Goal: Task Accomplishment & Management: Use online tool/utility

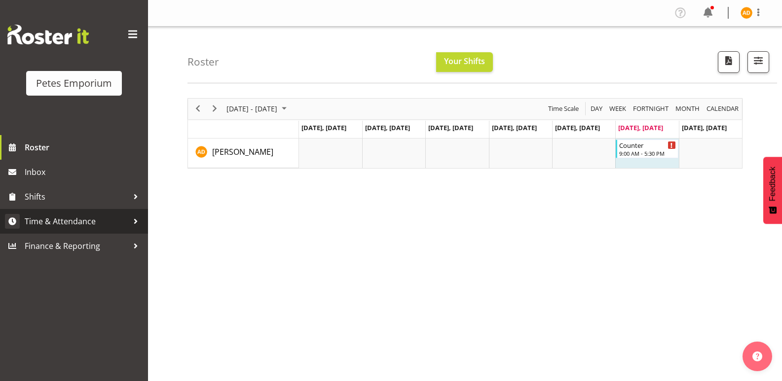
click at [123, 219] on span "Time & Attendance" at bounding box center [77, 221] width 104 height 15
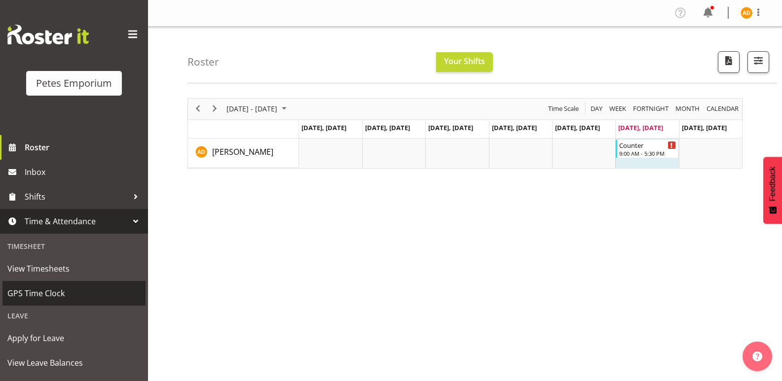
click at [103, 290] on span "GPS Time Clock" at bounding box center [73, 293] width 133 height 15
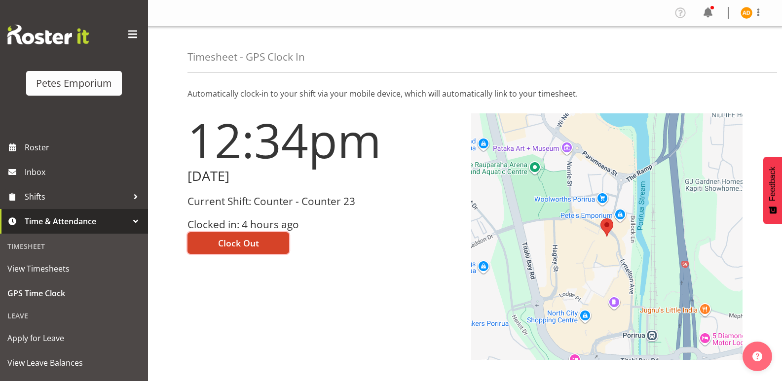
click at [252, 245] on span "Clock Out" at bounding box center [238, 243] width 41 height 13
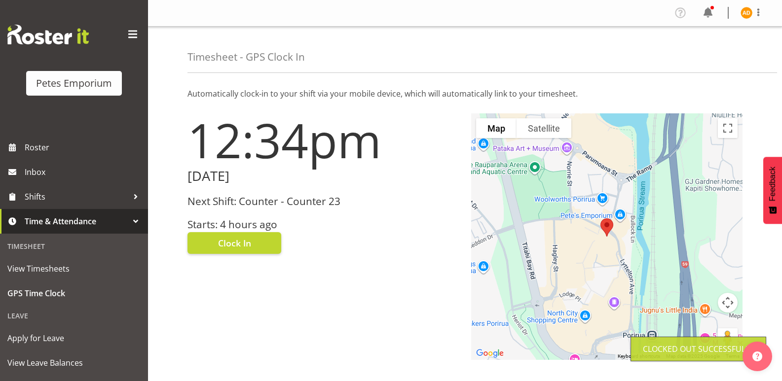
click at [746, 15] on img at bounding box center [746, 13] width 12 height 12
click at [707, 56] on link "Log Out" at bounding box center [716, 52] width 95 height 18
